Goal: Information Seeking & Learning: Find specific fact

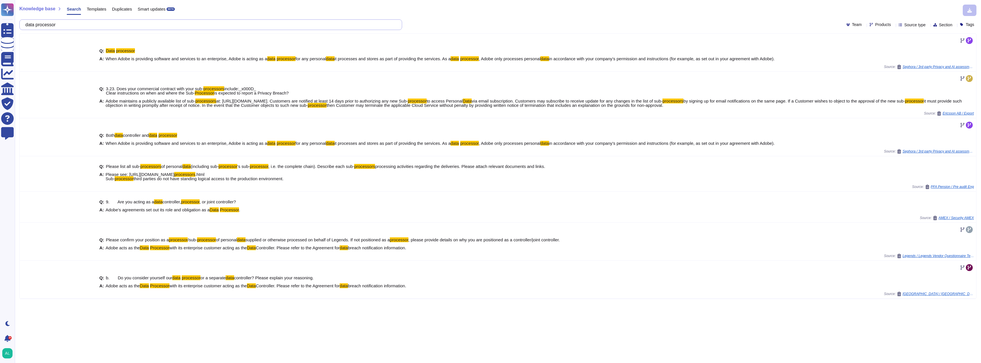
click at [97, 21] on input "data processor" at bounding box center [210, 25] width 374 height 10
click at [894, 25] on icon at bounding box center [894, 25] width 0 height 0
click at [893, 37] on input "text" at bounding box center [895, 38] width 63 height 10
type input "ana"
click at [864, 51] on div at bounding box center [864, 52] width 5 height 5
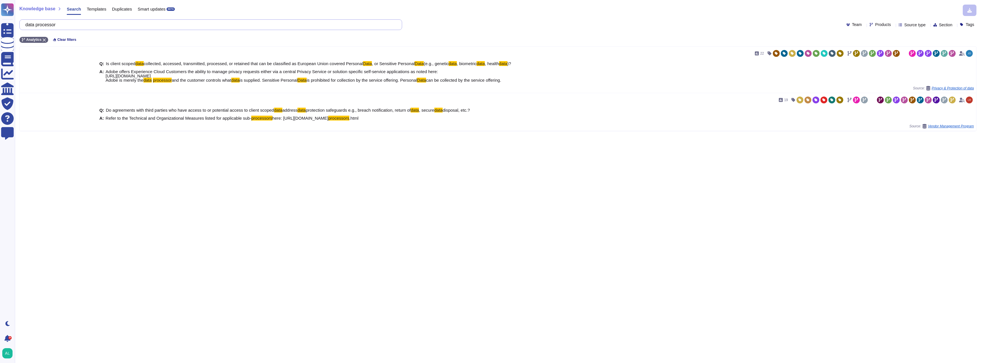
click at [98, 23] on input "data processor" at bounding box center [210, 25] width 374 height 10
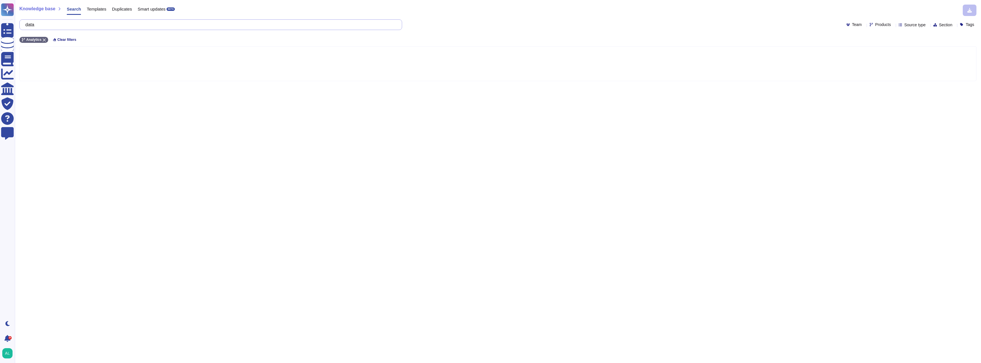
type input "da"
type input "ISO50001"
click at [894, 25] on icon at bounding box center [894, 25] width 0 height 0
click at [878, 36] on input "text" at bounding box center [895, 38] width 63 height 10
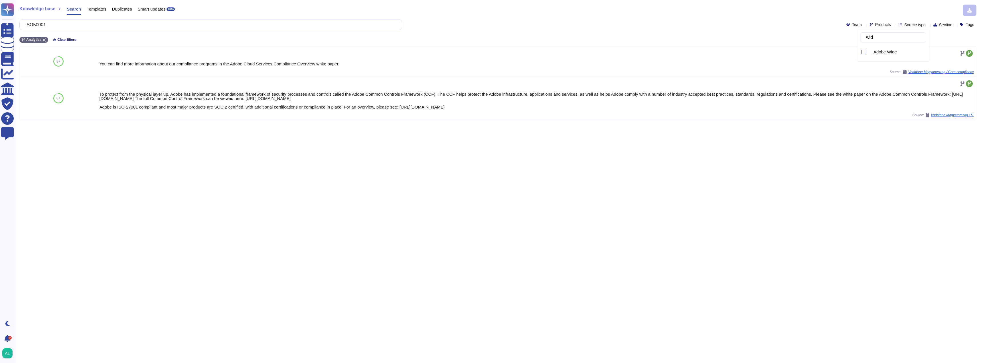
type input "wide"
click at [863, 53] on div at bounding box center [864, 52] width 5 height 5
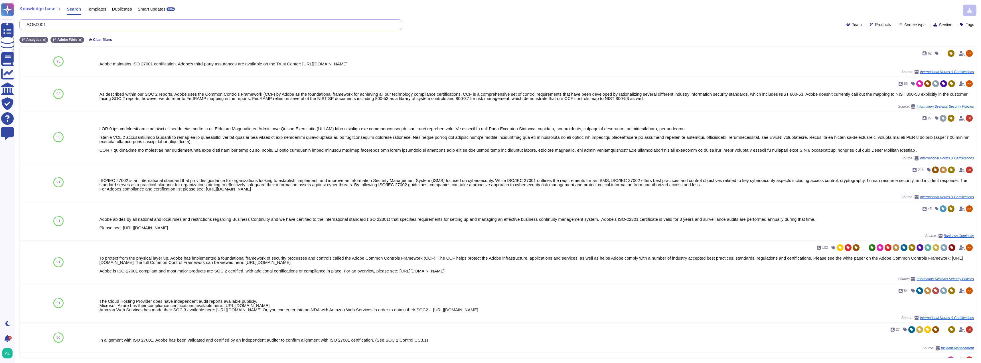
click at [102, 23] on input "ISO50001" at bounding box center [210, 25] width 374 height 10
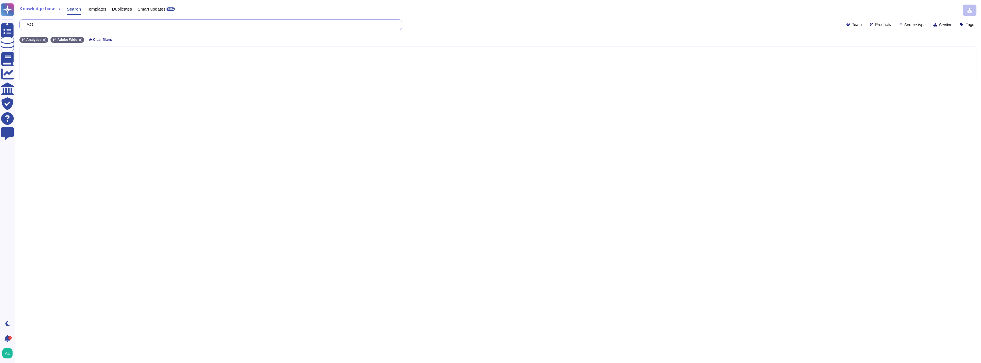
type input "IS"
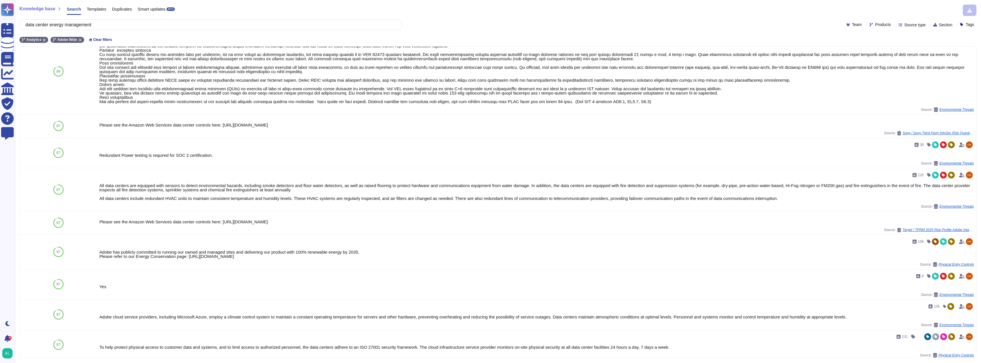
scroll to position [284, 0]
click at [168, 25] on input "data center energy management" at bounding box center [210, 25] width 374 height 10
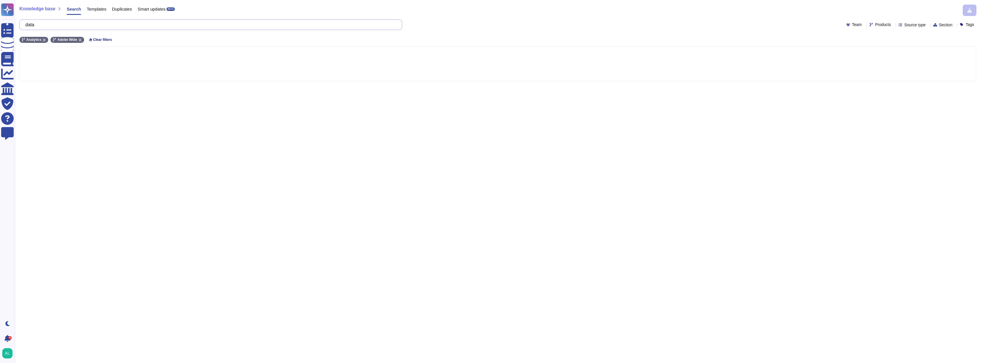
type input "da"
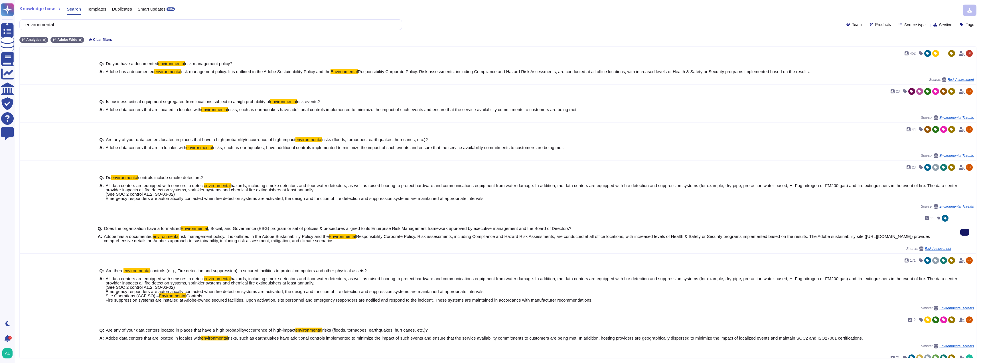
click at [961, 229] on button at bounding box center [965, 232] width 9 height 7
click at [96, 25] on input "environmental" at bounding box center [210, 25] width 374 height 10
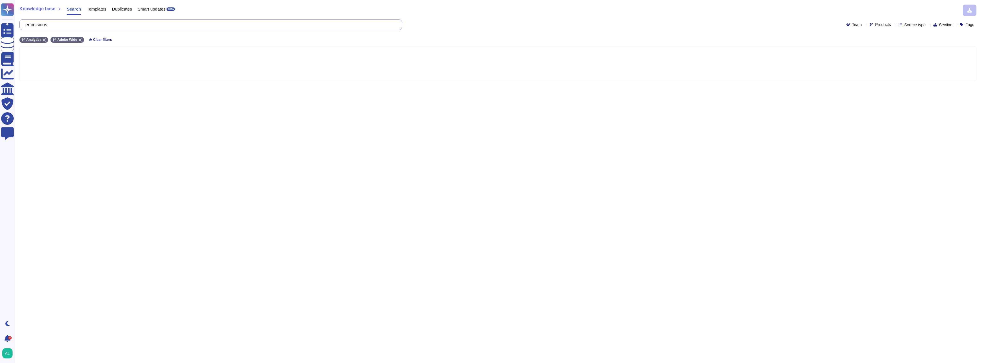
click at [64, 25] on input "emmisions" at bounding box center [210, 25] width 374 height 10
type input "emissions"
